Goal: Information Seeking & Learning: Learn about a topic

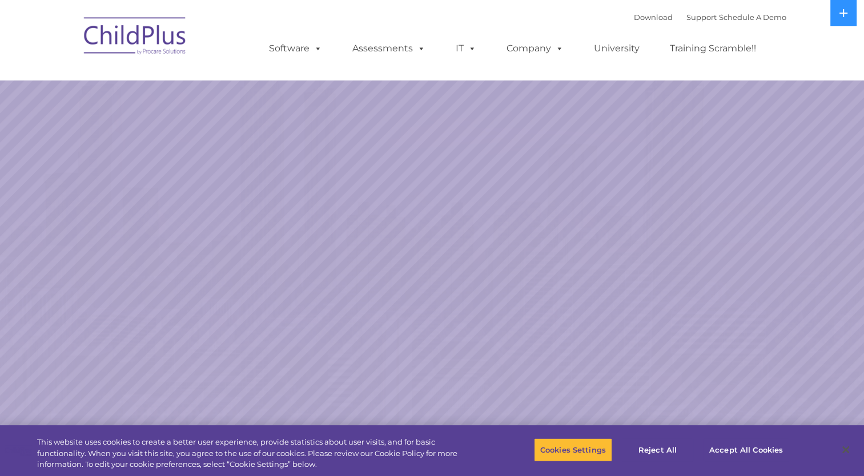
select select "MEDIUM"
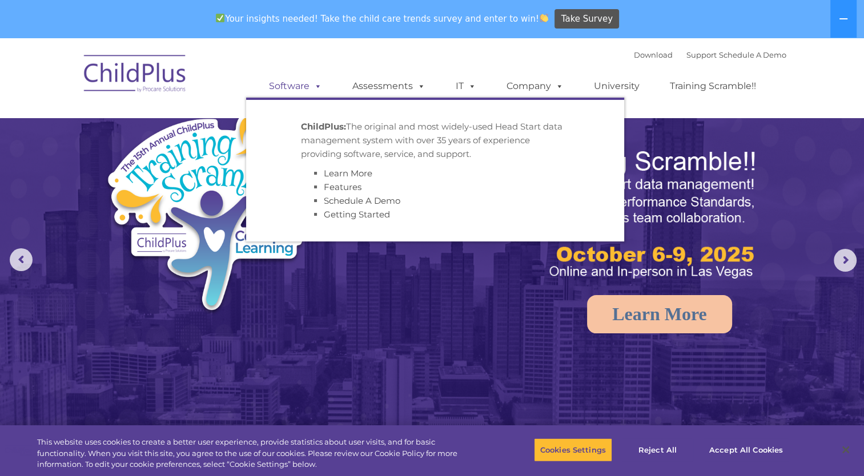
click at [287, 82] on link "Software" at bounding box center [295, 86] width 76 height 23
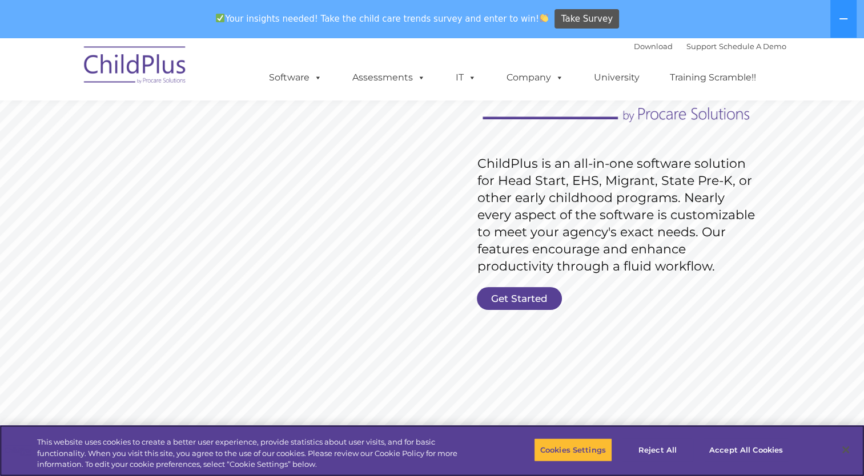
scroll to position [159, 0]
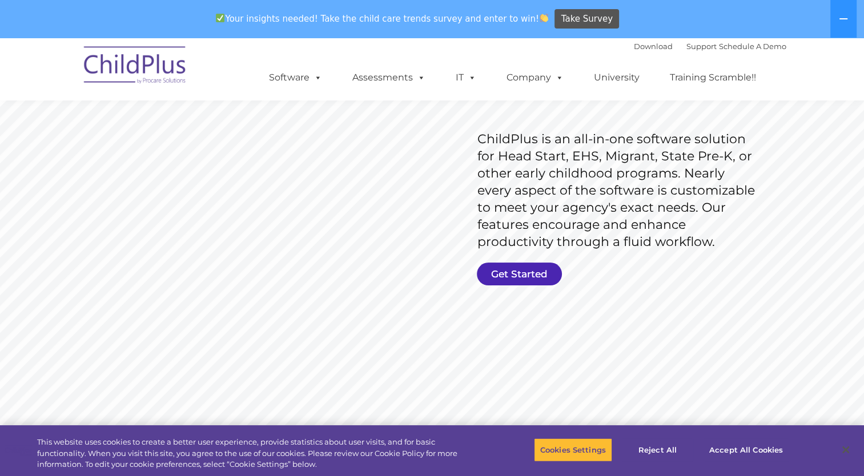
click at [525, 269] on link "Get Started" at bounding box center [519, 274] width 85 height 23
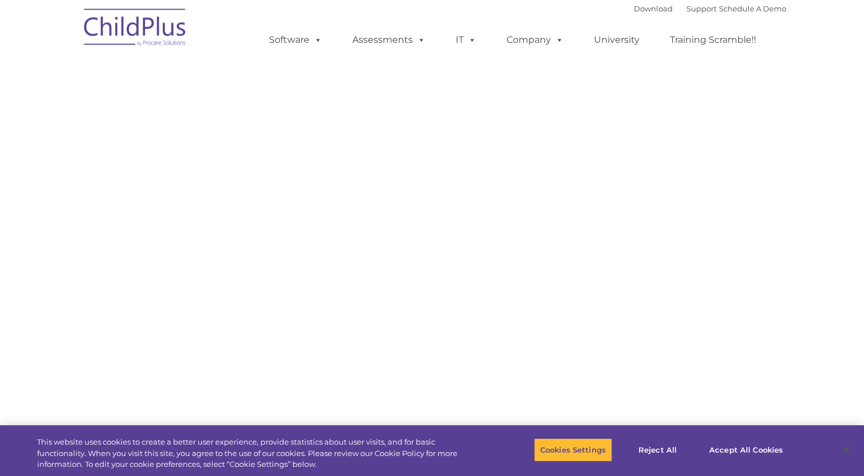
select select "MEDIUM"
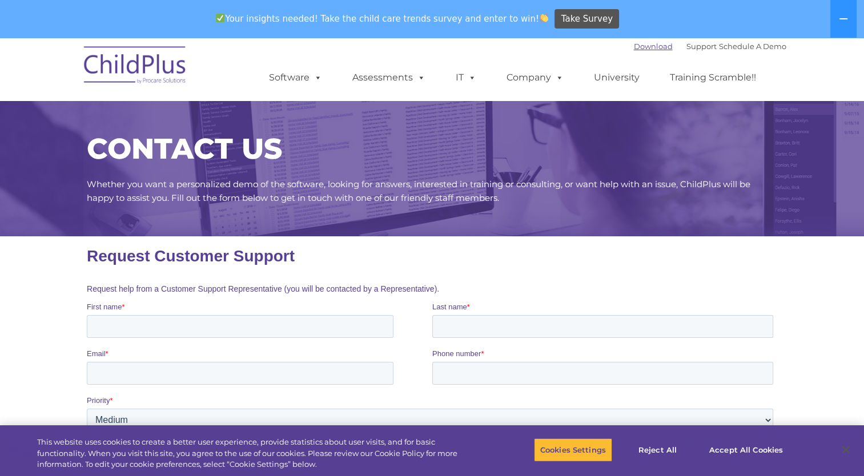
click at [634, 49] on link "Download" at bounding box center [653, 46] width 39 height 9
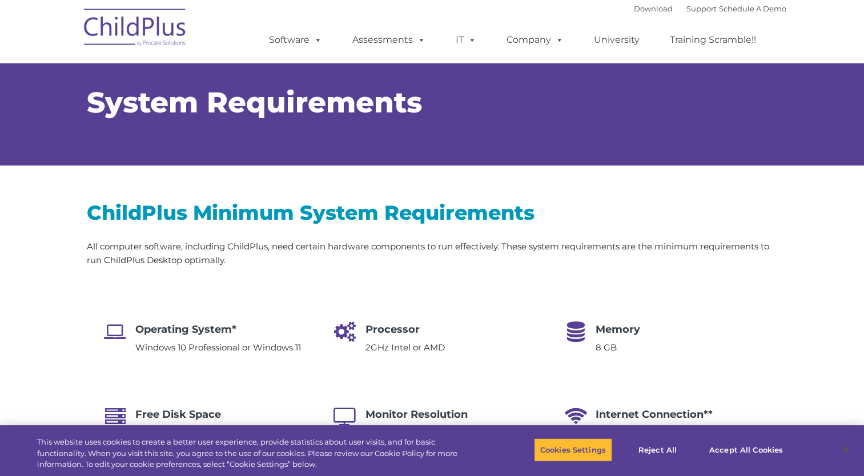
select select "MEDIUM"
